Goal: Task Accomplishment & Management: Manage account settings

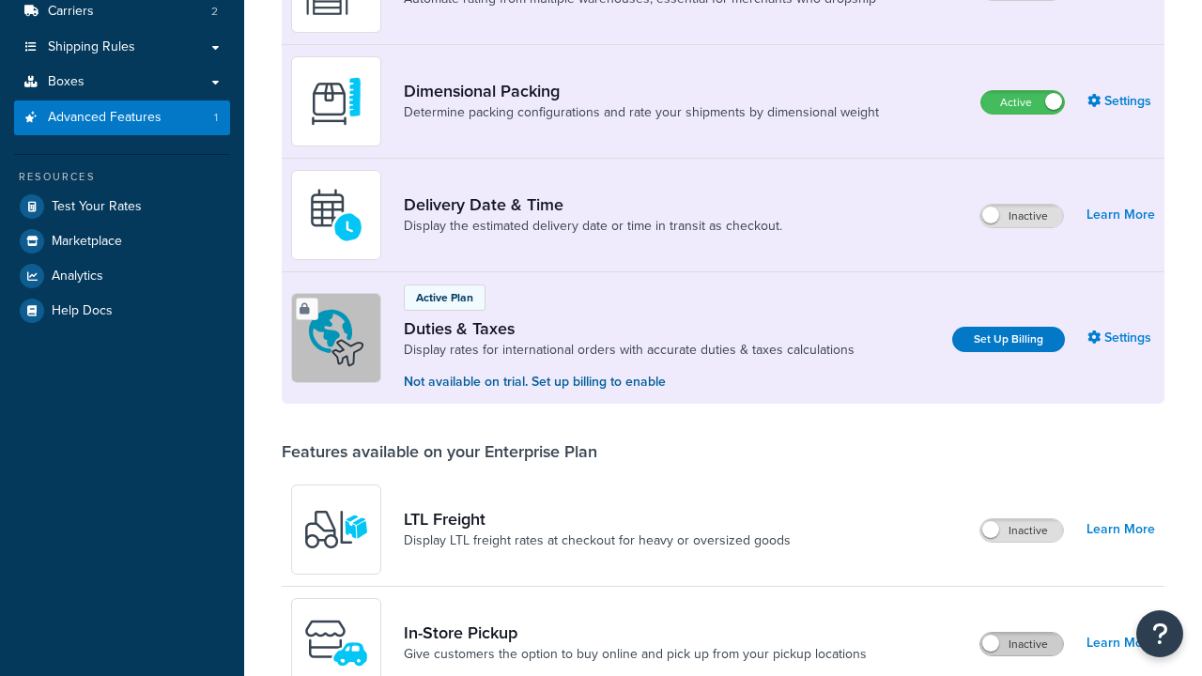
click at [1022, 633] on label "Inactive" at bounding box center [1022, 644] width 83 height 23
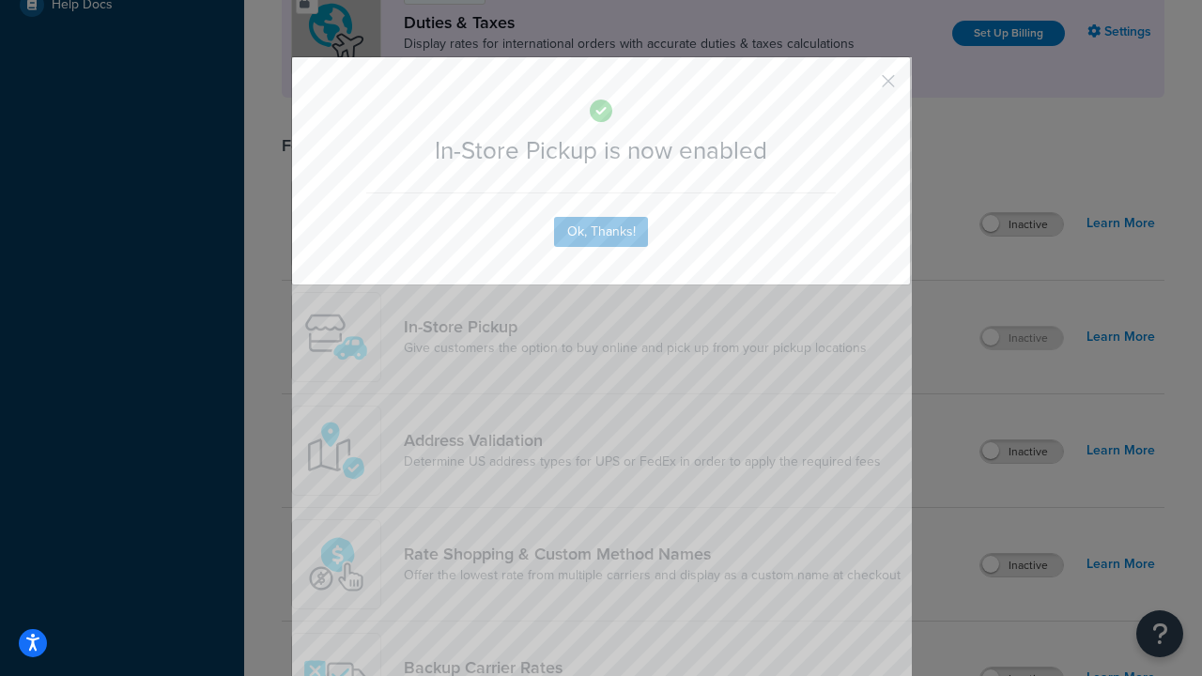
scroll to position [644, 0]
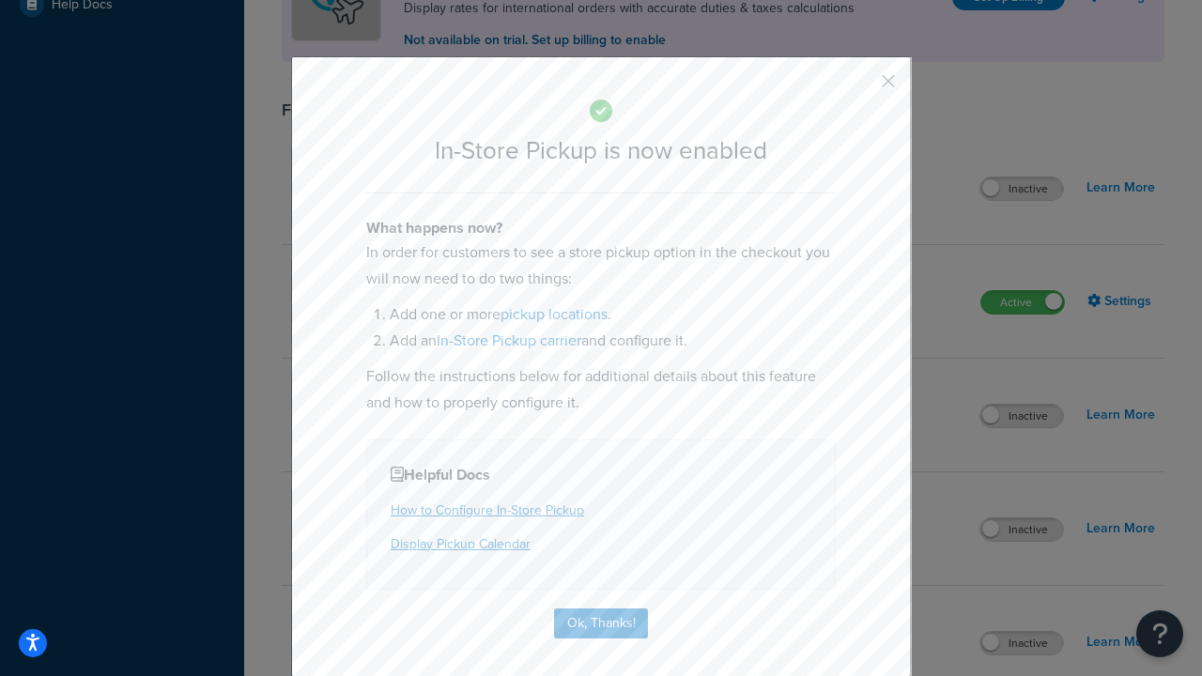
click at [860, 87] on button "button" at bounding box center [861, 87] width 5 height 5
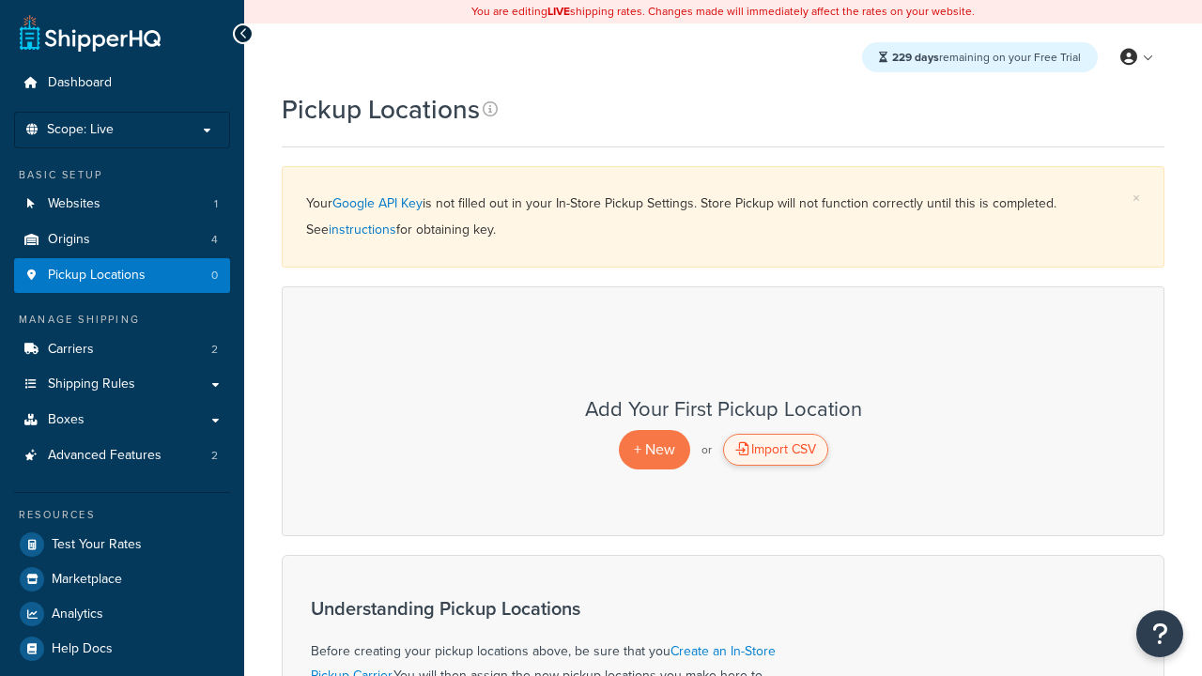
click at [775, 450] on div "Import CSV" at bounding box center [775, 450] width 105 height 32
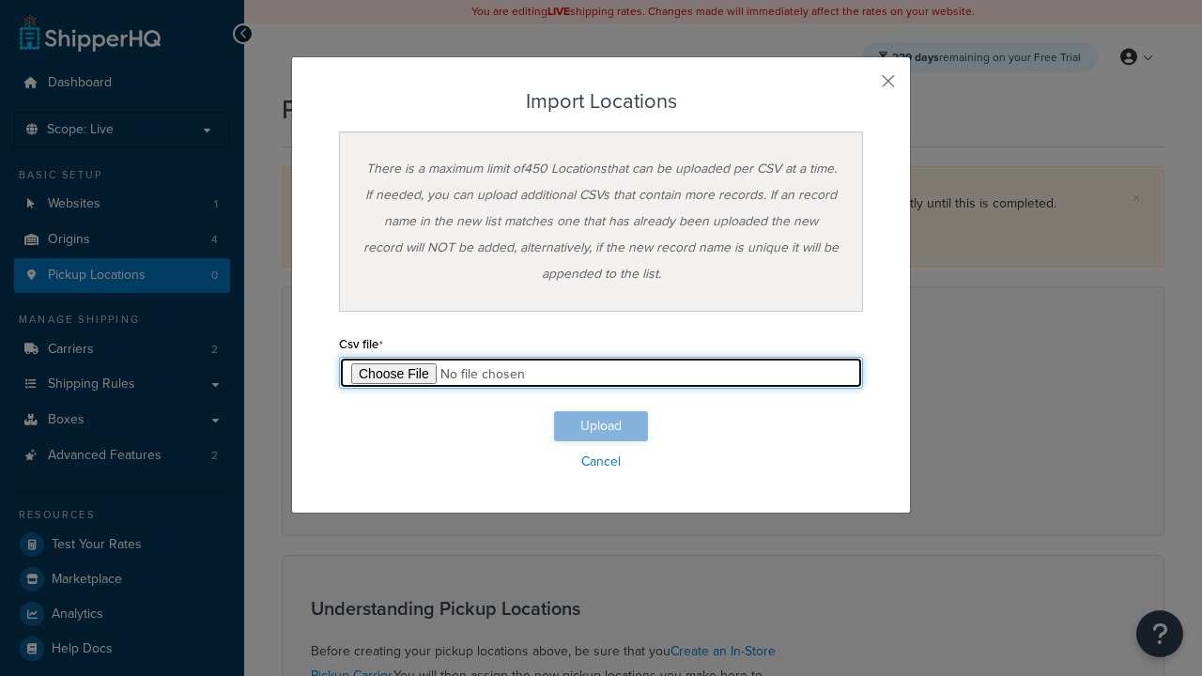
click at [601, 373] on input "file" at bounding box center [601, 373] width 524 height 32
type input "C:\fakepath\importLocationsSuccess.csv"
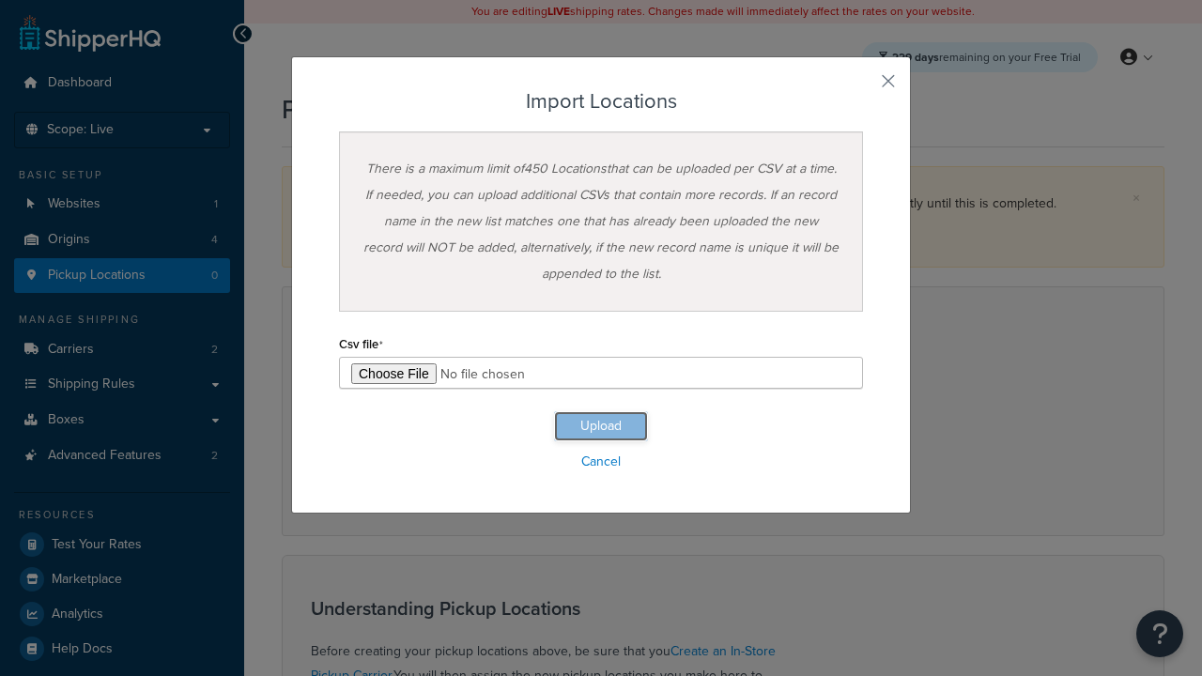
click at [601, 426] on button "Upload" at bounding box center [601, 426] width 94 height 30
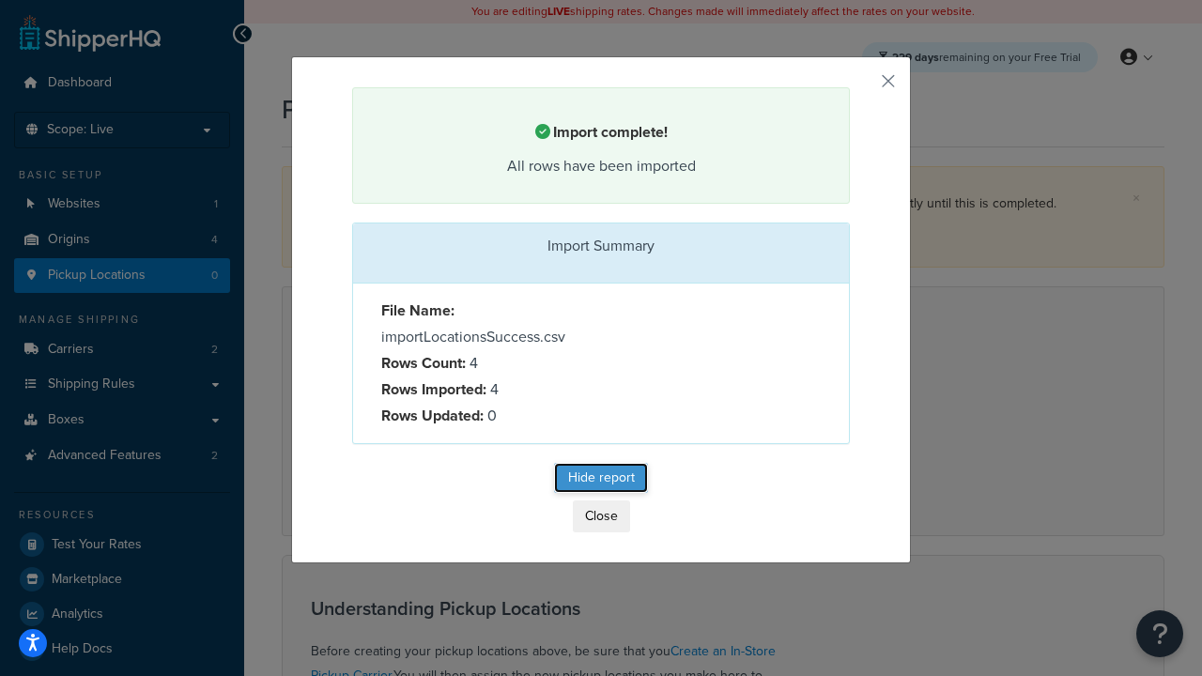
click at [601, 481] on button "Hide report" at bounding box center [601, 478] width 94 height 30
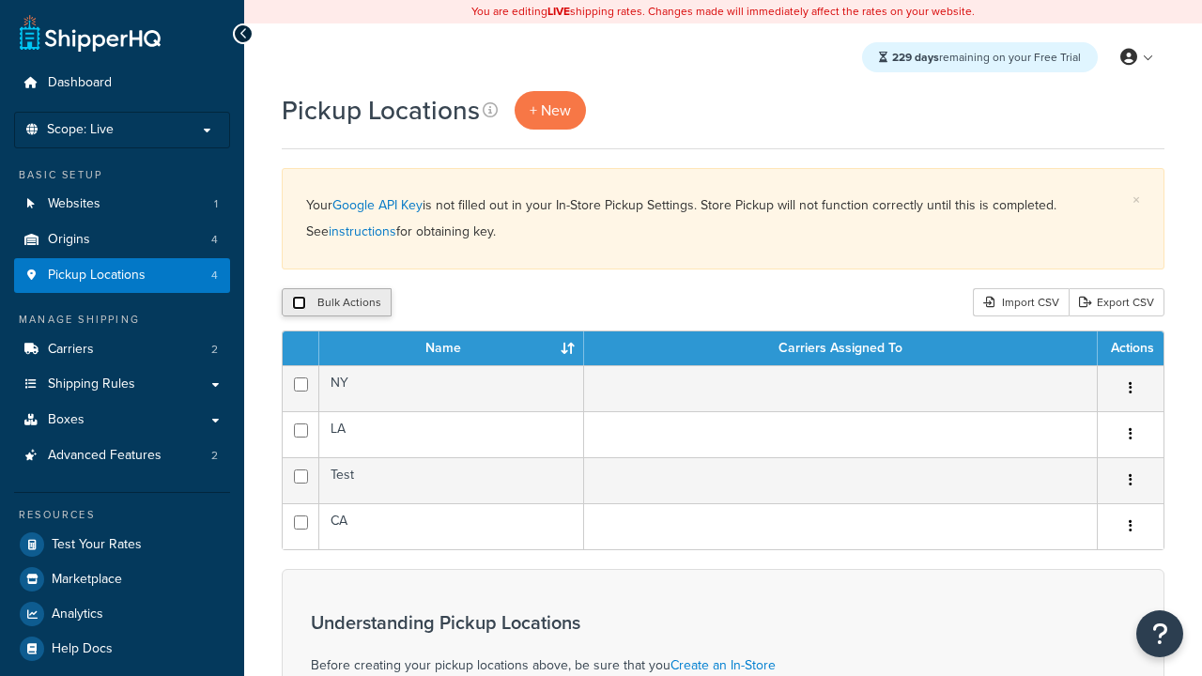
click at [299, 303] on input "checkbox" at bounding box center [299, 303] width 14 height 14
checkbox input "true"
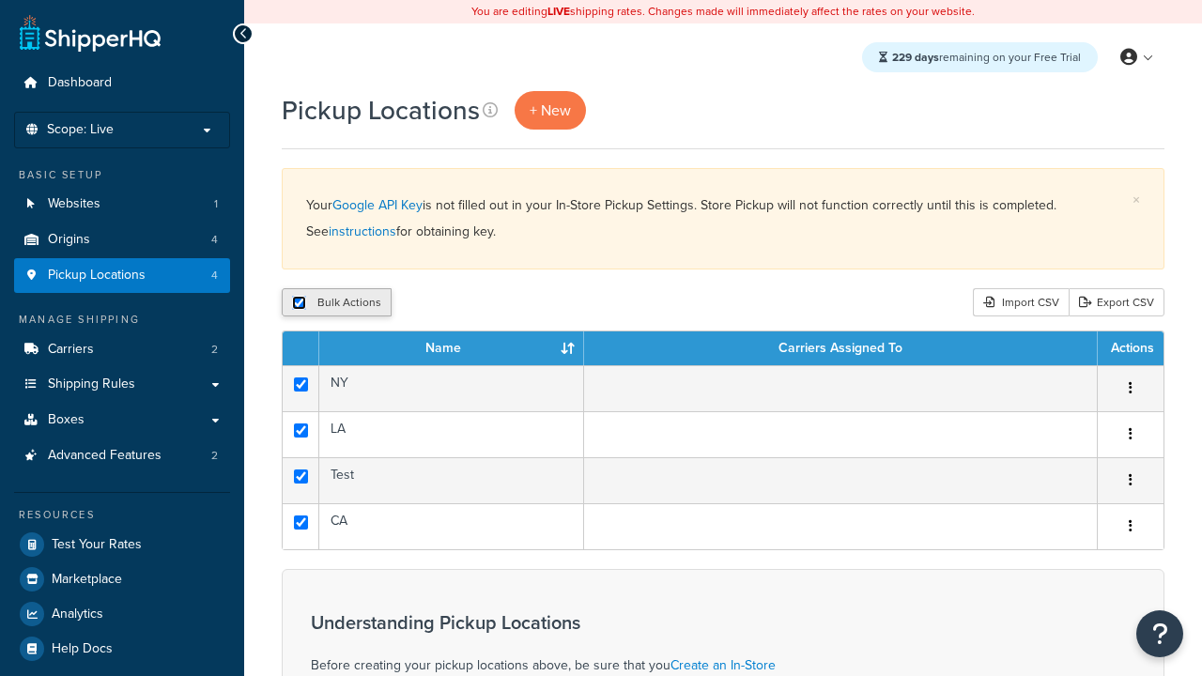
checkbox input "true"
click at [0, 0] on button "Delete" at bounding box center [0, 0] width 0 height 0
